Goal: Use online tool/utility: Utilize a website feature to perform a specific function

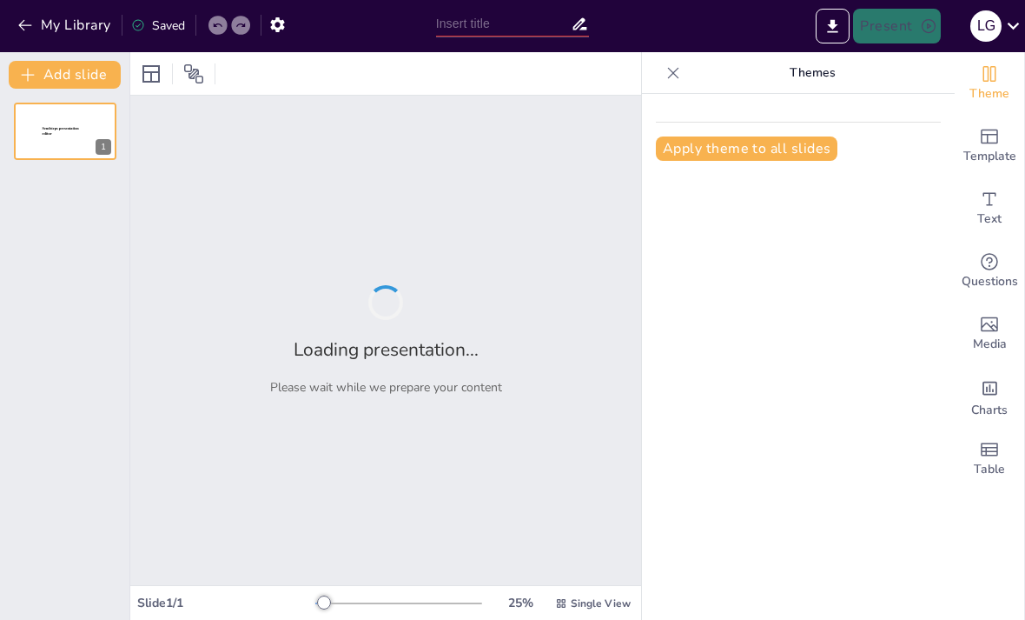
type input "Finanzierungsarten im Unternehmen: Beteiligungen und Einlagen im Fokus"
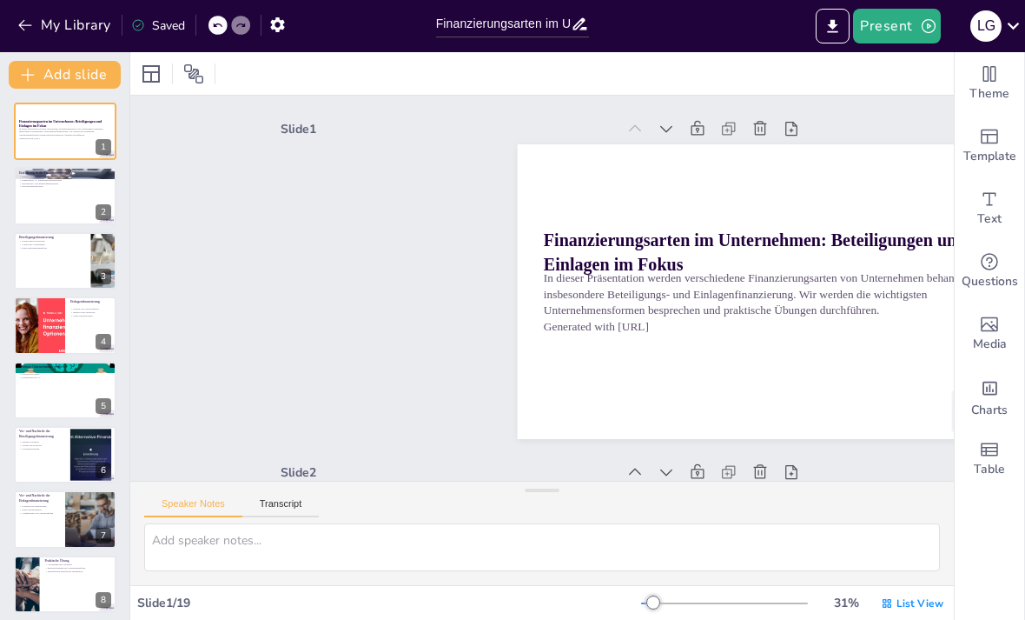
checkbox input "true"
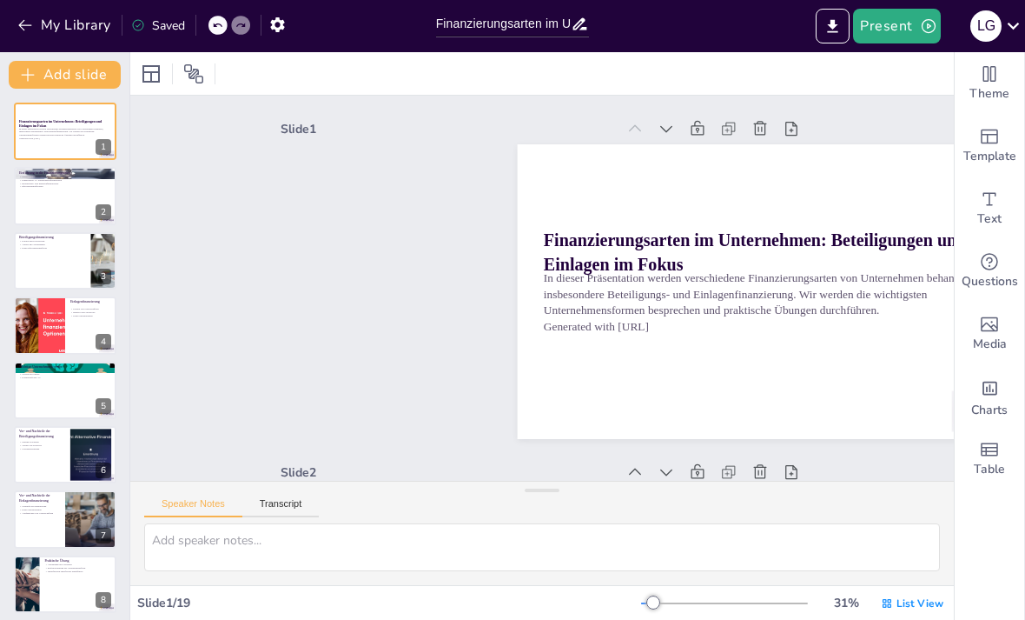
checkbox input "true"
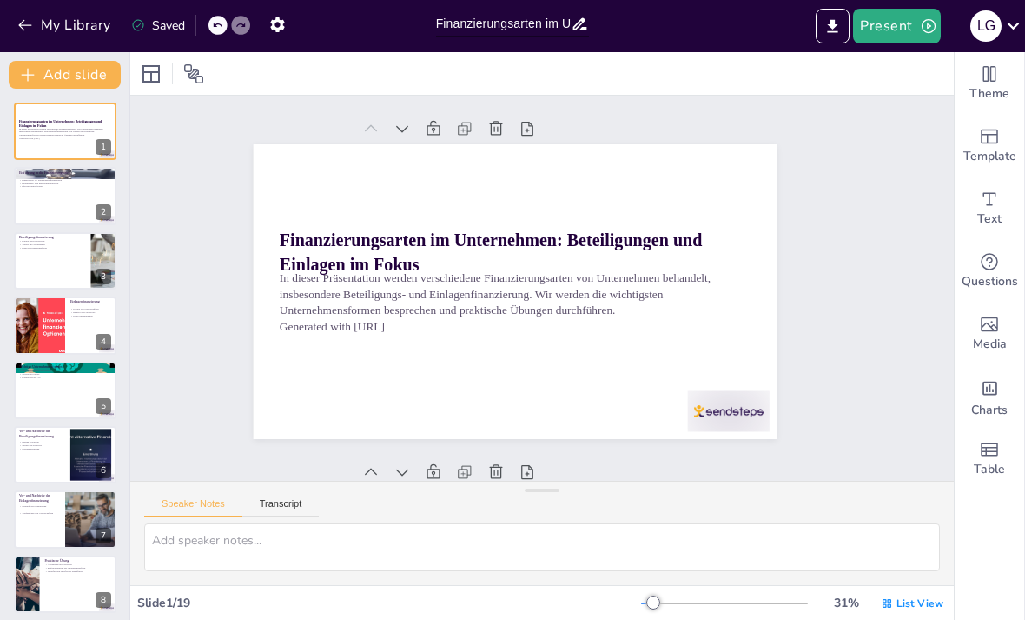
type textarea "Die Bedeutung von Finanzierungsarten für Unternehmen kann nicht genug betont we…"
checkbox input "true"
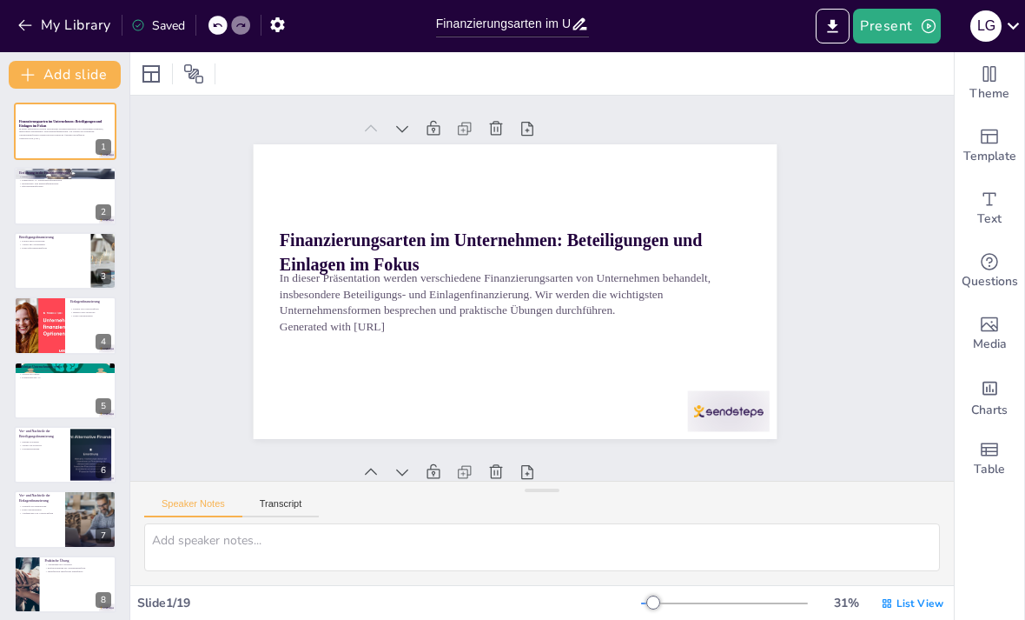
checkbox input "true"
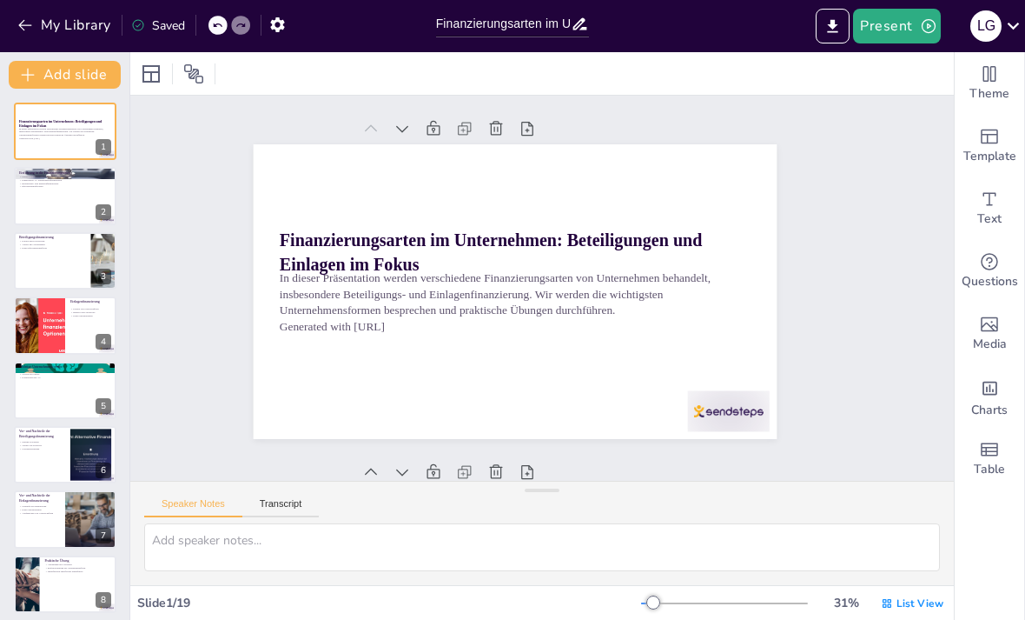
checkbox input "true"
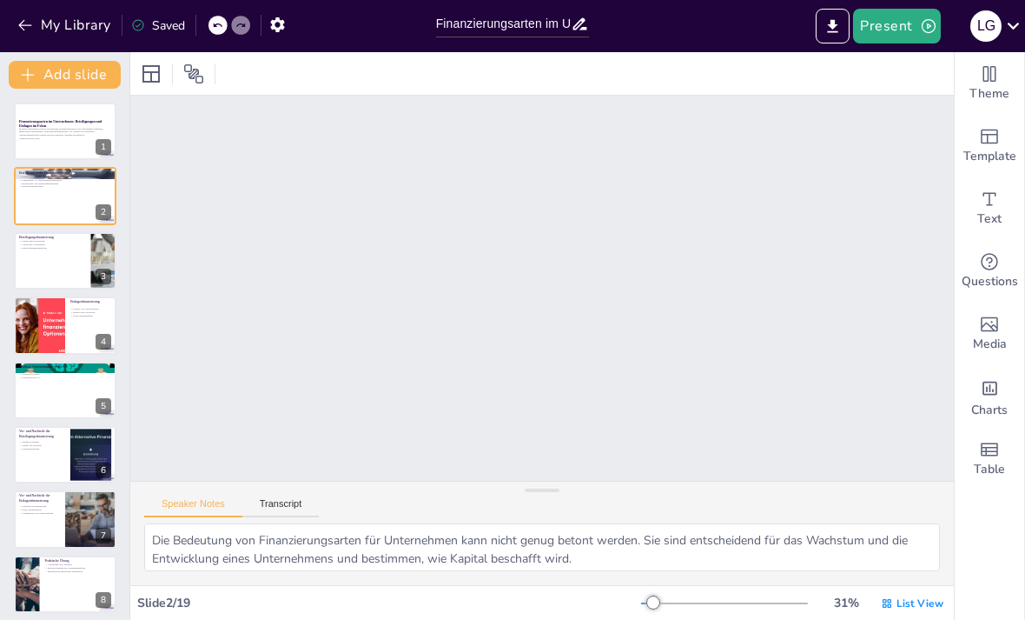
click at [897, 28] on button "Present" at bounding box center [896, 26] width 87 height 35
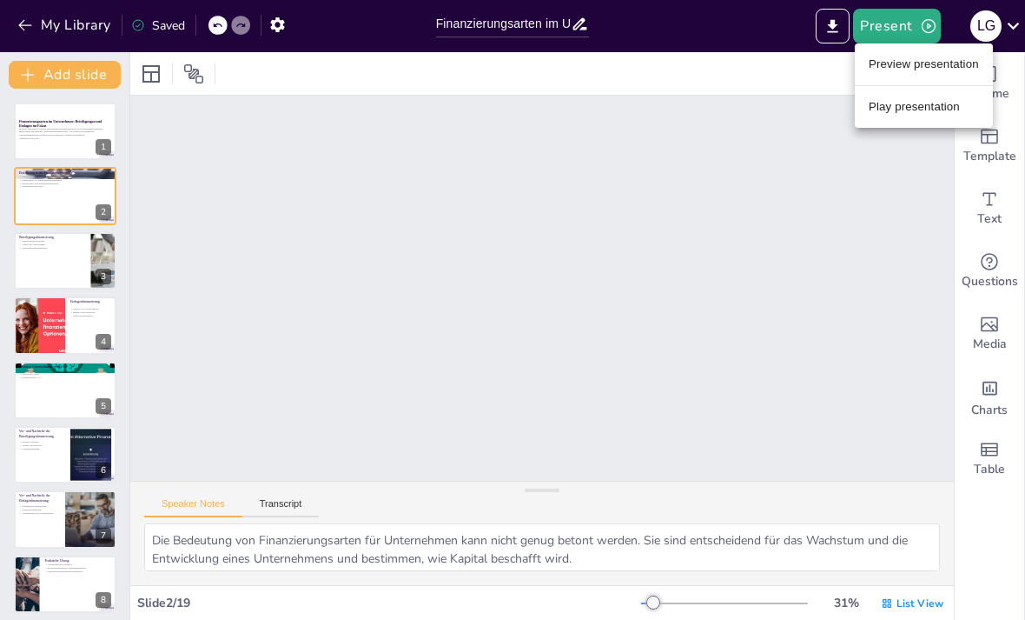
click at [910, 103] on li "Play presentation" at bounding box center [924, 107] width 138 height 28
